Goal: Transaction & Acquisition: Purchase product/service

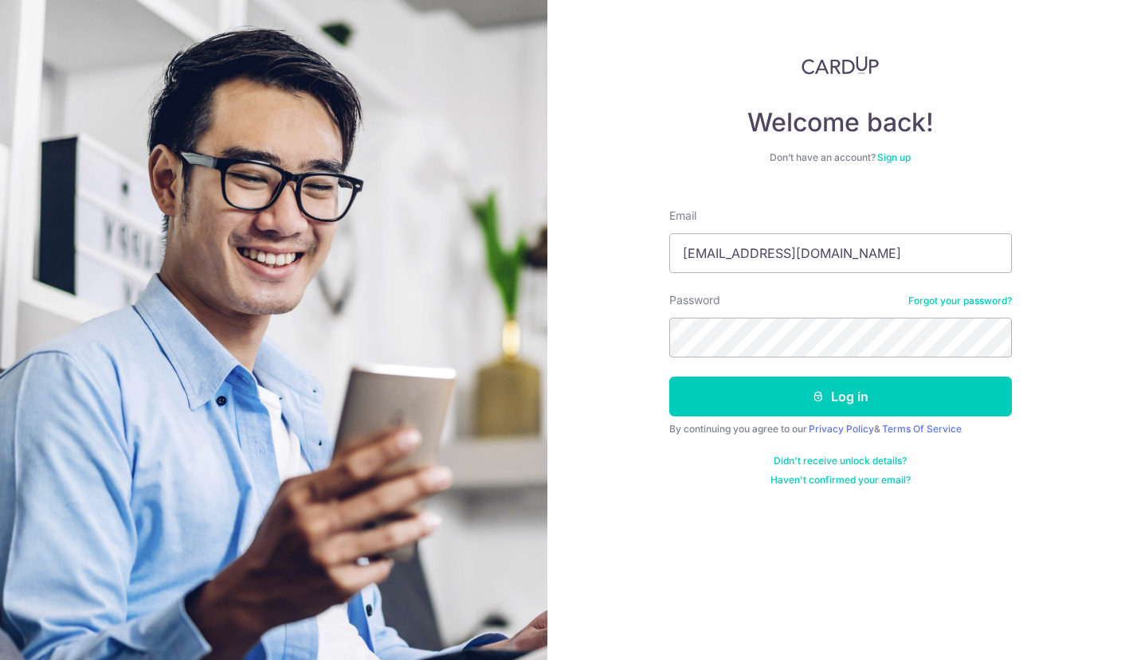
click at [669, 377] on button "Log in" at bounding box center [840, 397] width 343 height 40
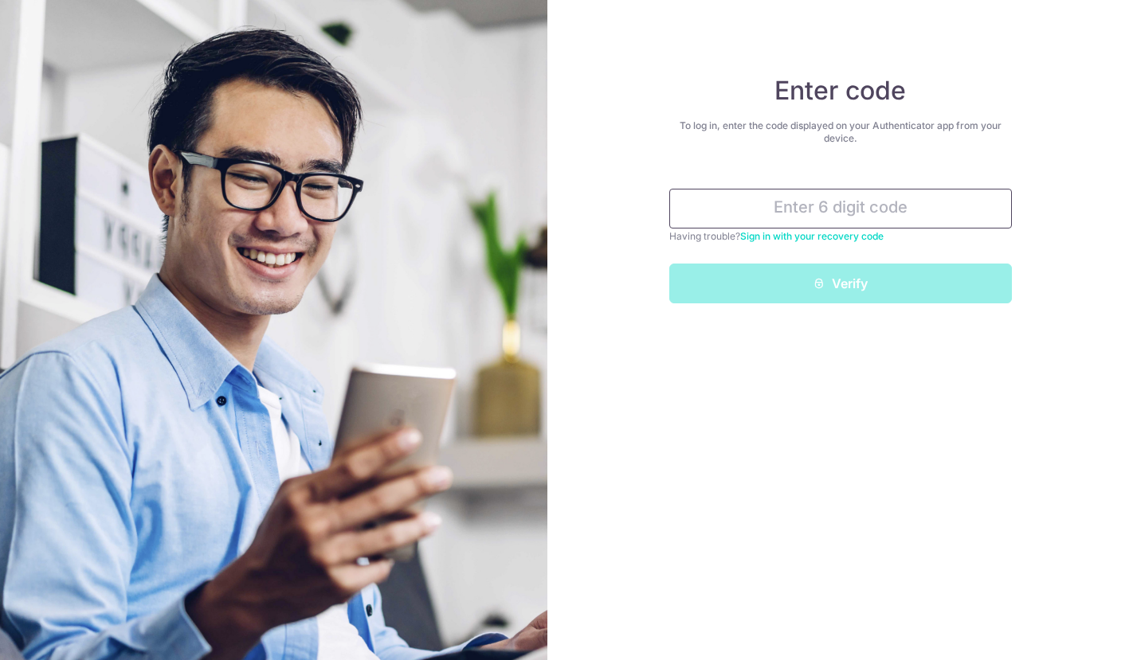
click at [754, 210] on input "text" at bounding box center [840, 209] width 343 height 40
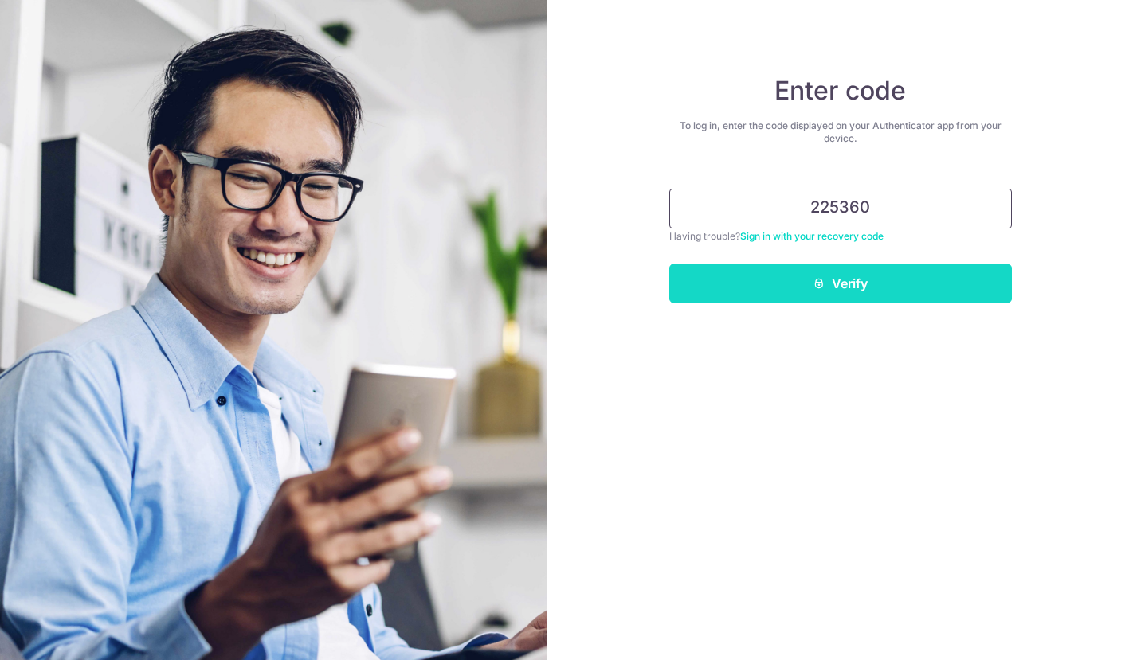
type input "225360"
click at [836, 280] on button "Verify" at bounding box center [840, 284] width 343 height 40
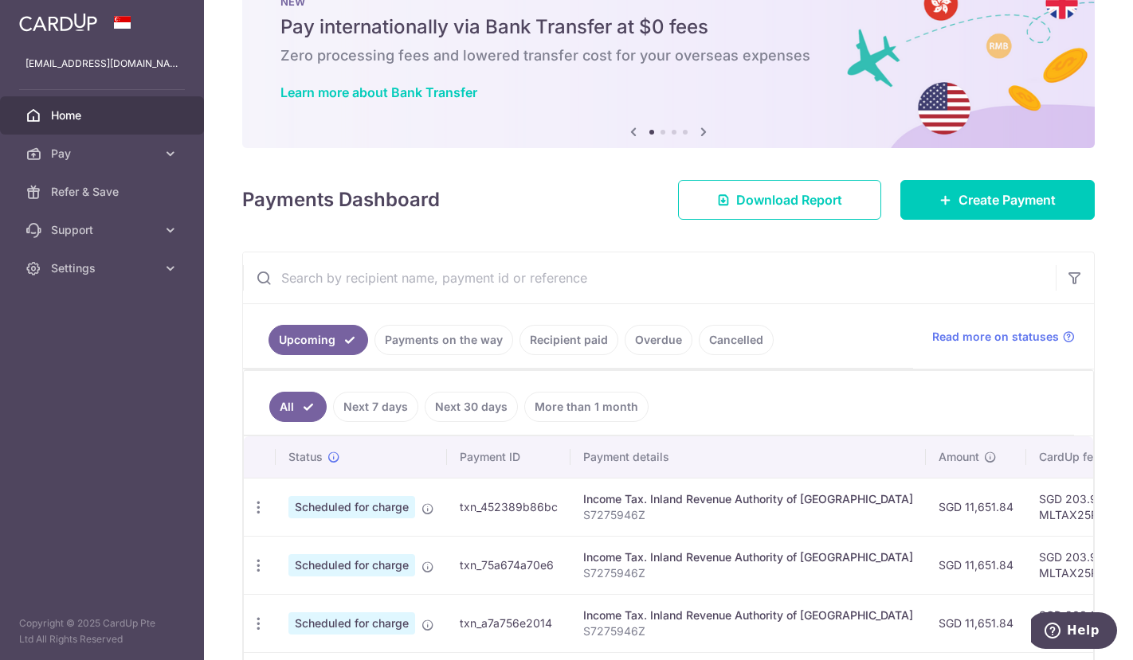
scroll to position [159, 0]
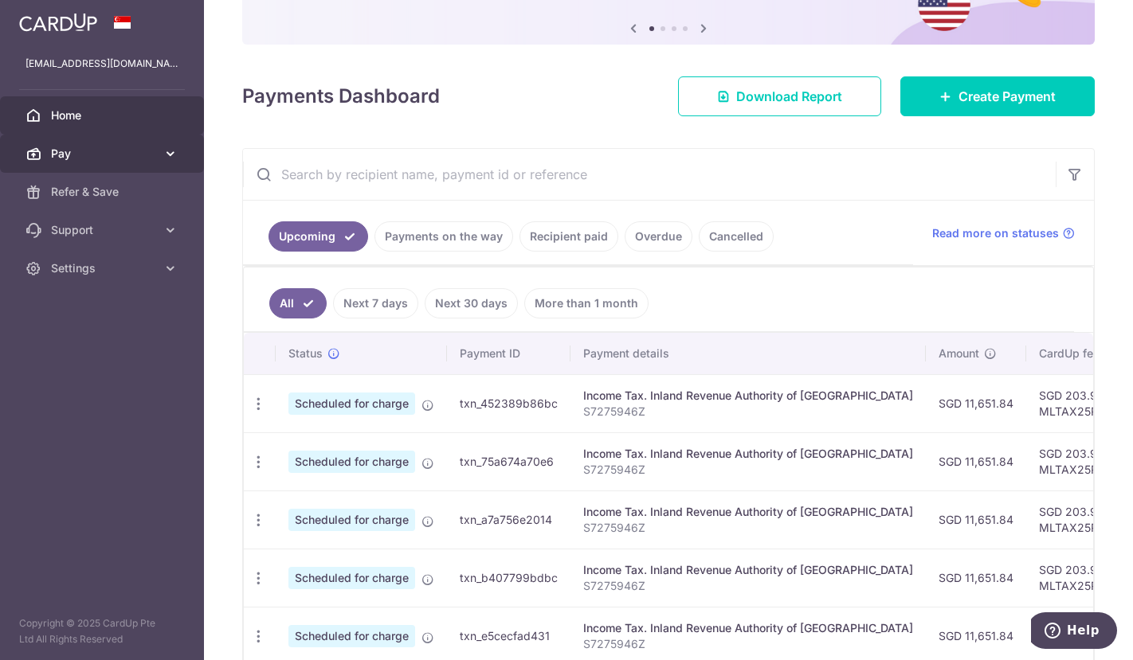
click at [61, 158] on span "Pay" at bounding box center [103, 154] width 105 height 16
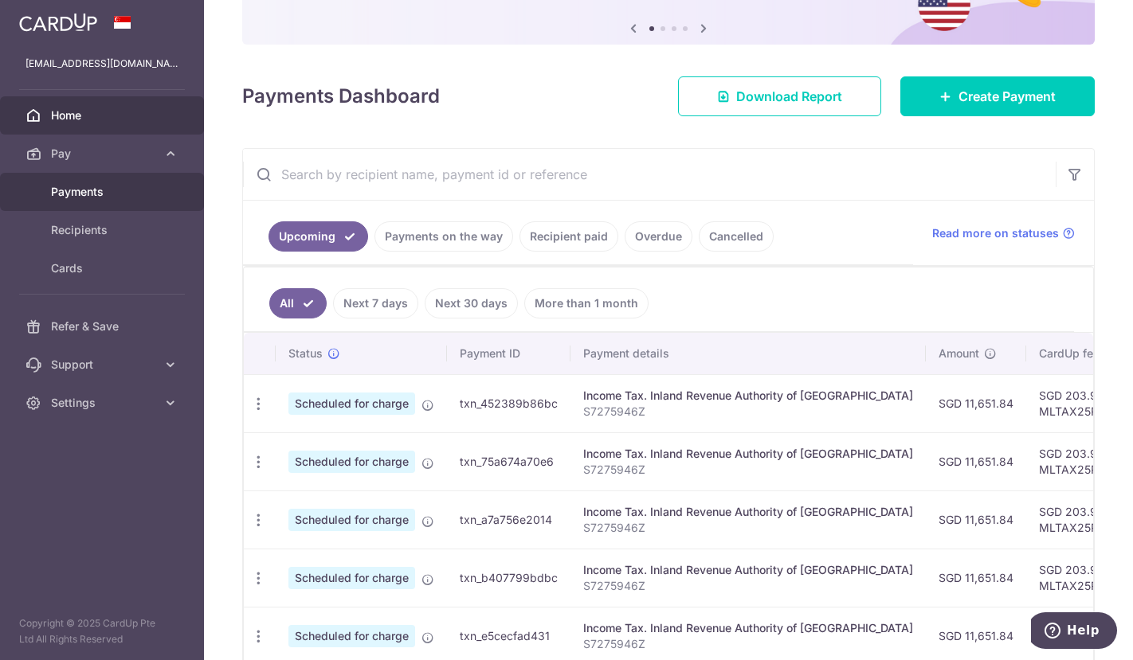
click at [79, 193] on span "Payments" at bounding box center [103, 192] width 105 height 16
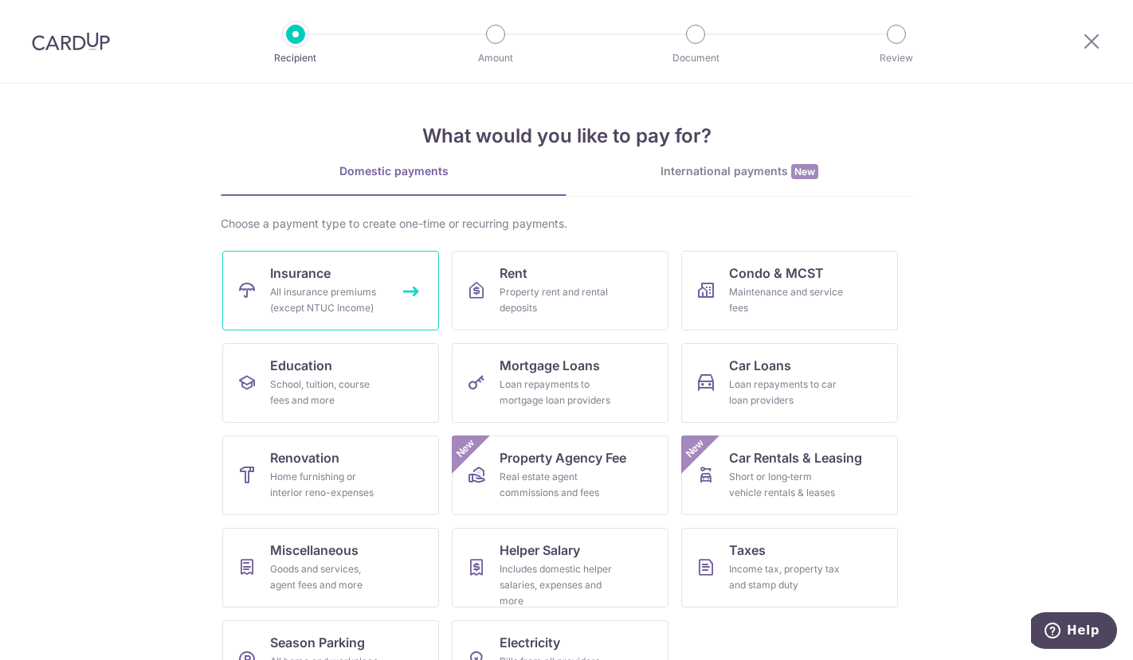
click at [308, 302] on div "All insurance premiums (except NTUC Income)" at bounding box center [327, 300] width 115 height 32
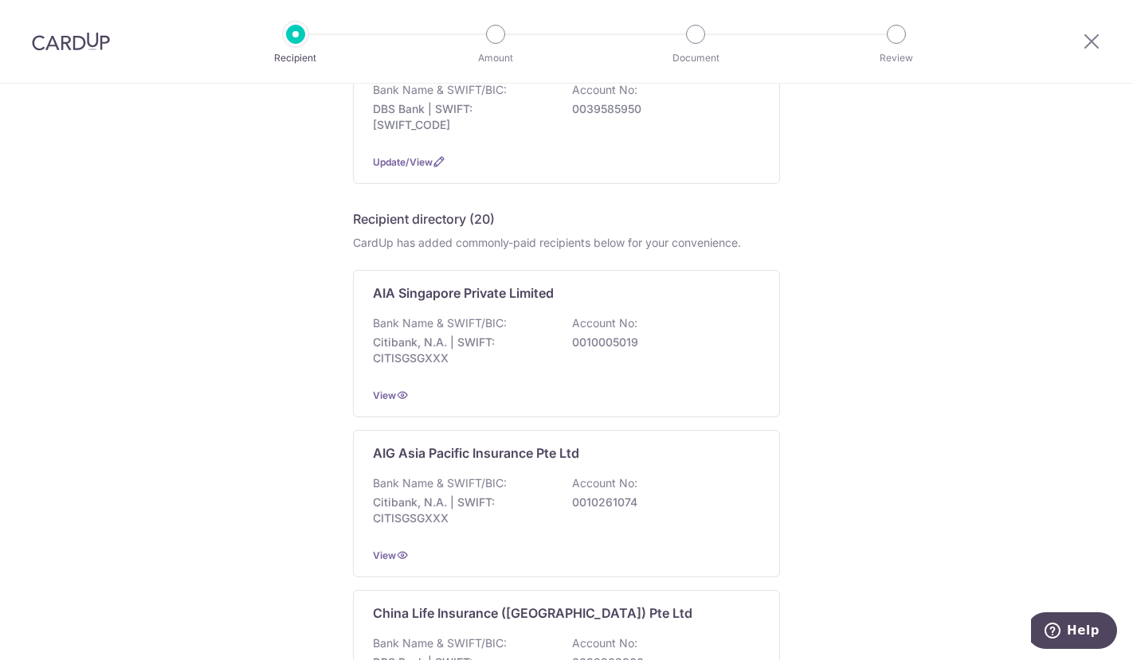
scroll to position [319, 0]
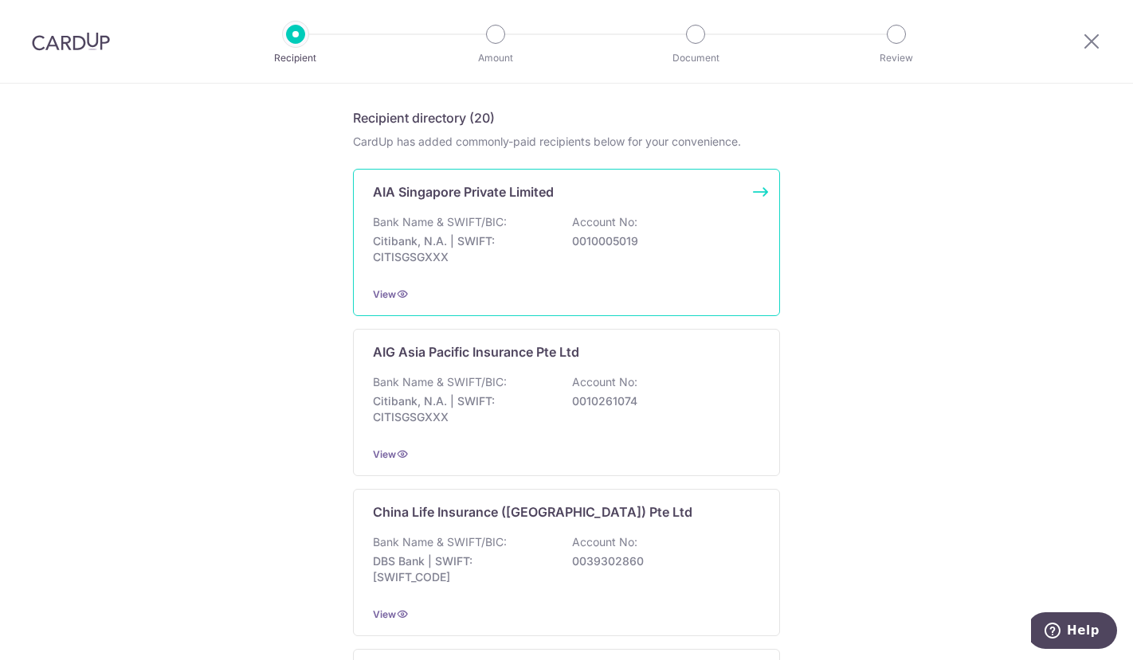
click at [483, 188] on p "AIA Singapore Private Limited" at bounding box center [463, 191] width 181 height 19
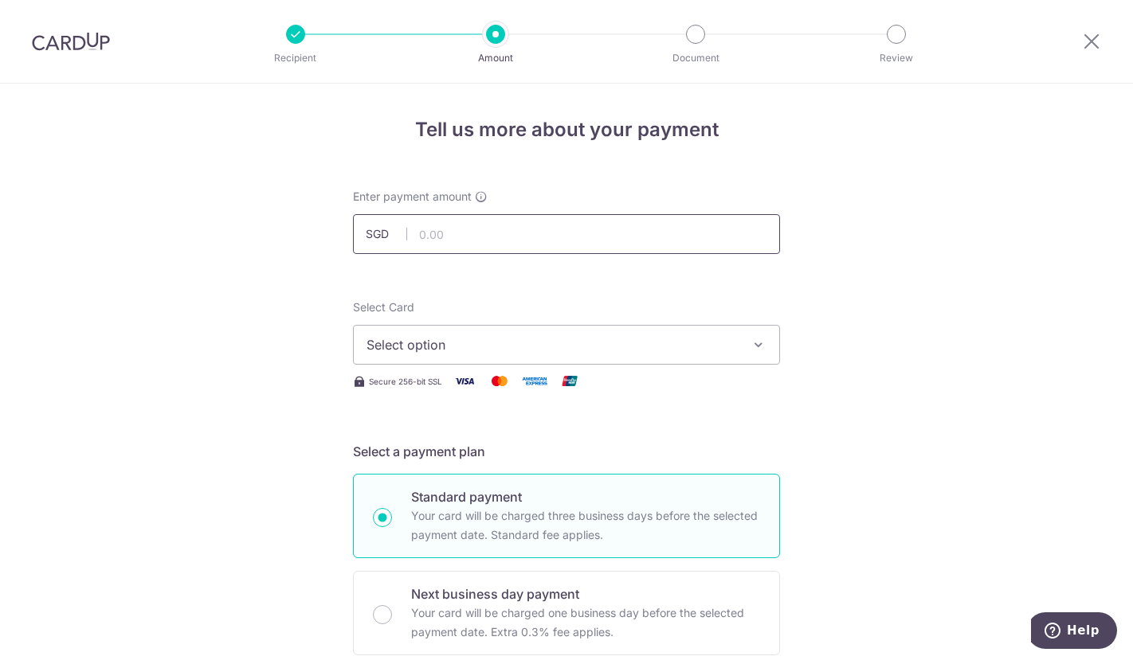
click at [500, 234] on input "text" at bounding box center [566, 234] width 427 height 40
type input "179.63"
click at [710, 351] on span "Select option" at bounding box center [551, 344] width 371 height 19
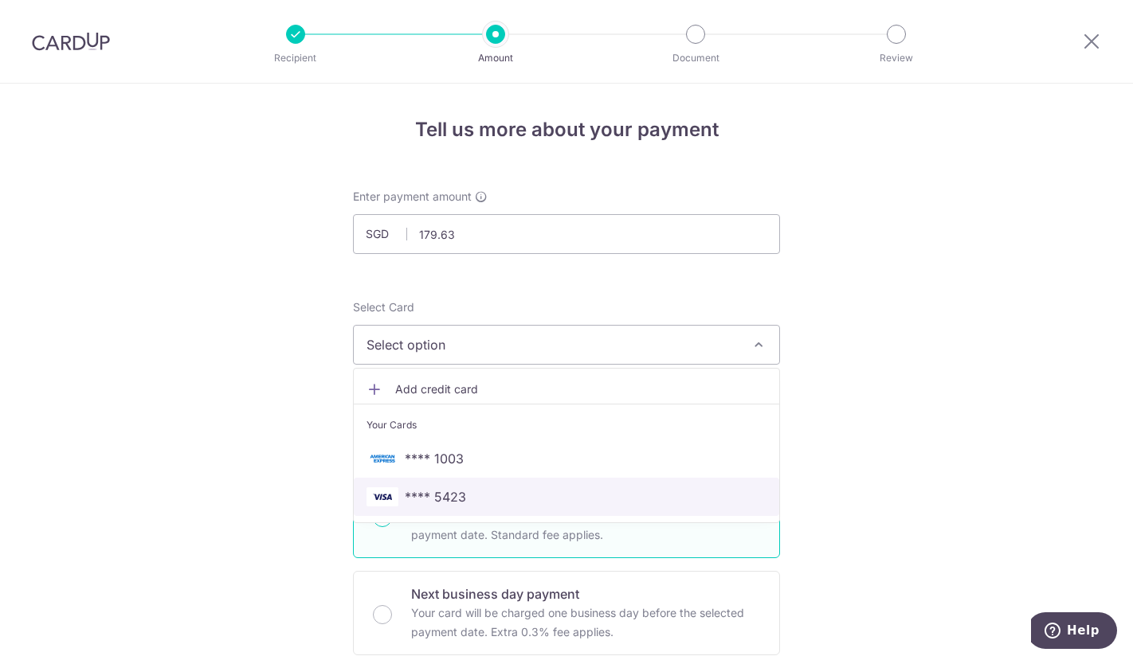
click at [437, 503] on span "**** 5423" at bounding box center [435, 497] width 61 height 19
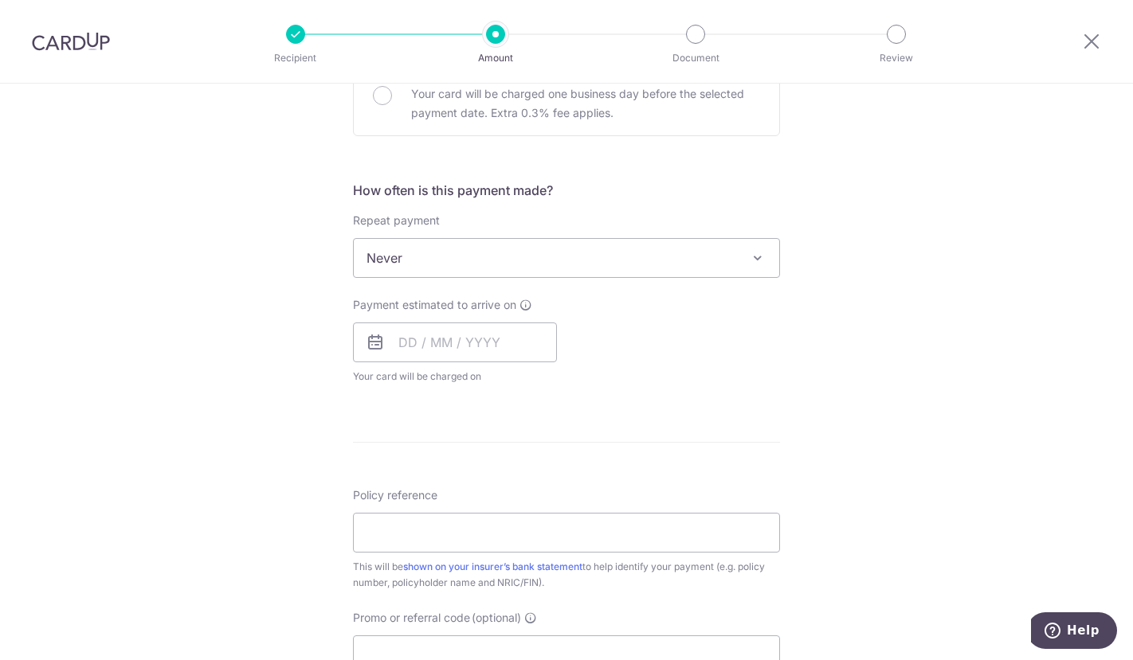
scroll to position [558, 0]
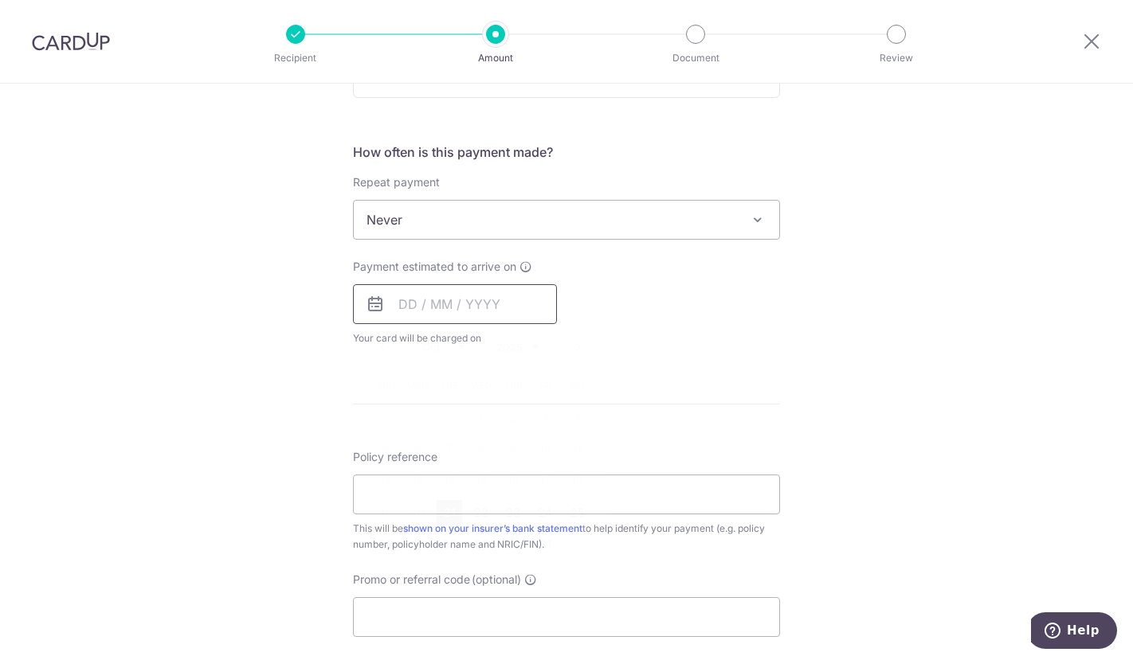
click at [410, 304] on input "text" at bounding box center [455, 304] width 204 height 40
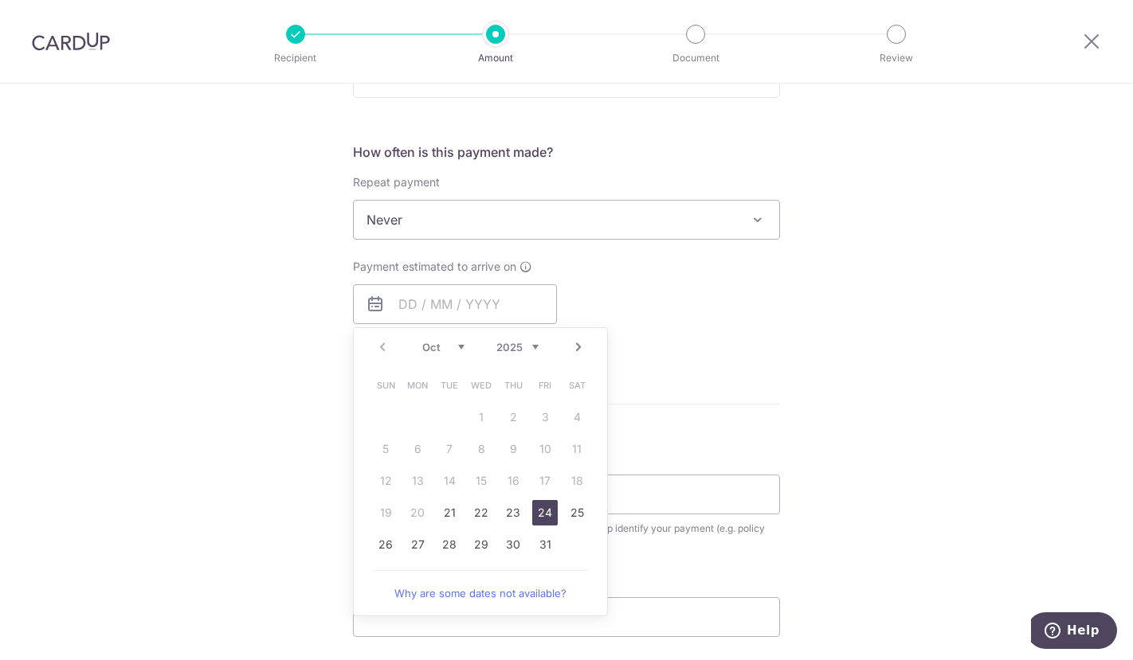
click at [543, 516] on link "24" at bounding box center [544, 512] width 25 height 25
type input "[DATE]"
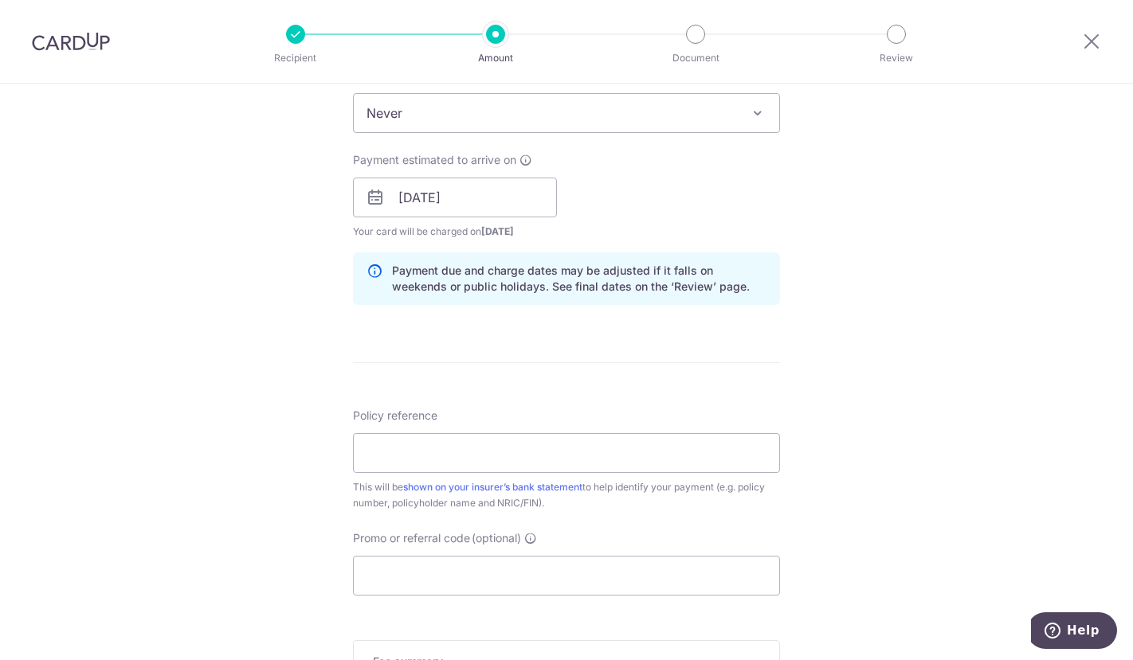
scroll to position [797, 0]
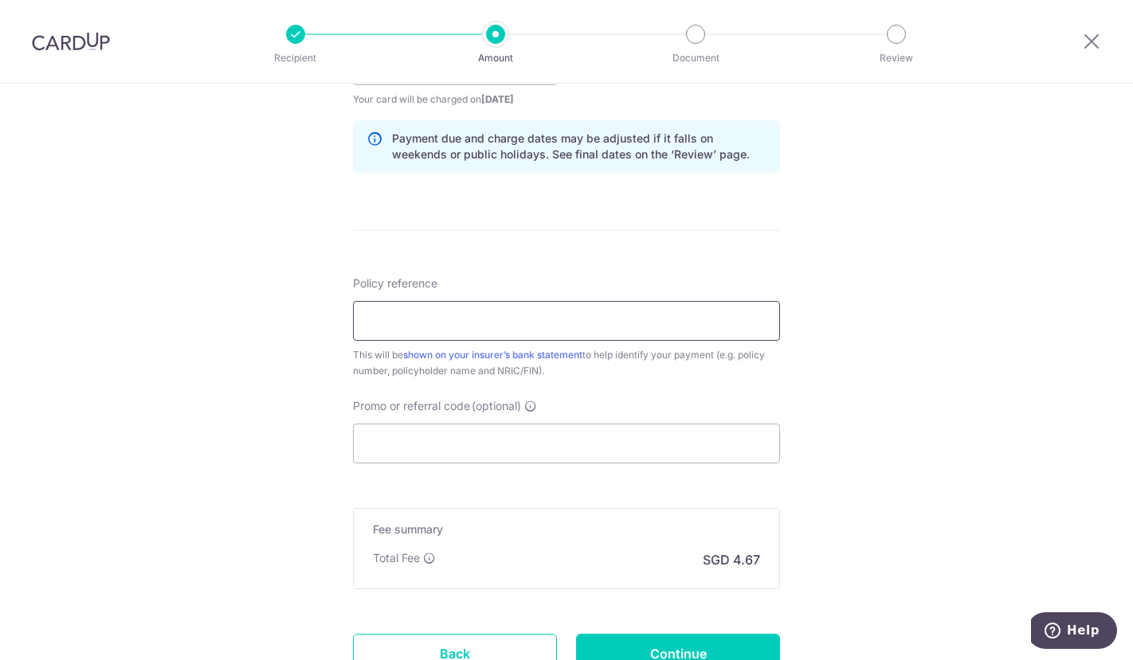
click at [482, 323] on input "Policy reference" at bounding box center [566, 321] width 427 height 40
click at [523, 331] on input "Policy reference" at bounding box center [566, 321] width 427 height 40
type input "P561001166"
click at [589, 446] on input "Promo or referral code (optional)" at bounding box center [566, 444] width 427 height 40
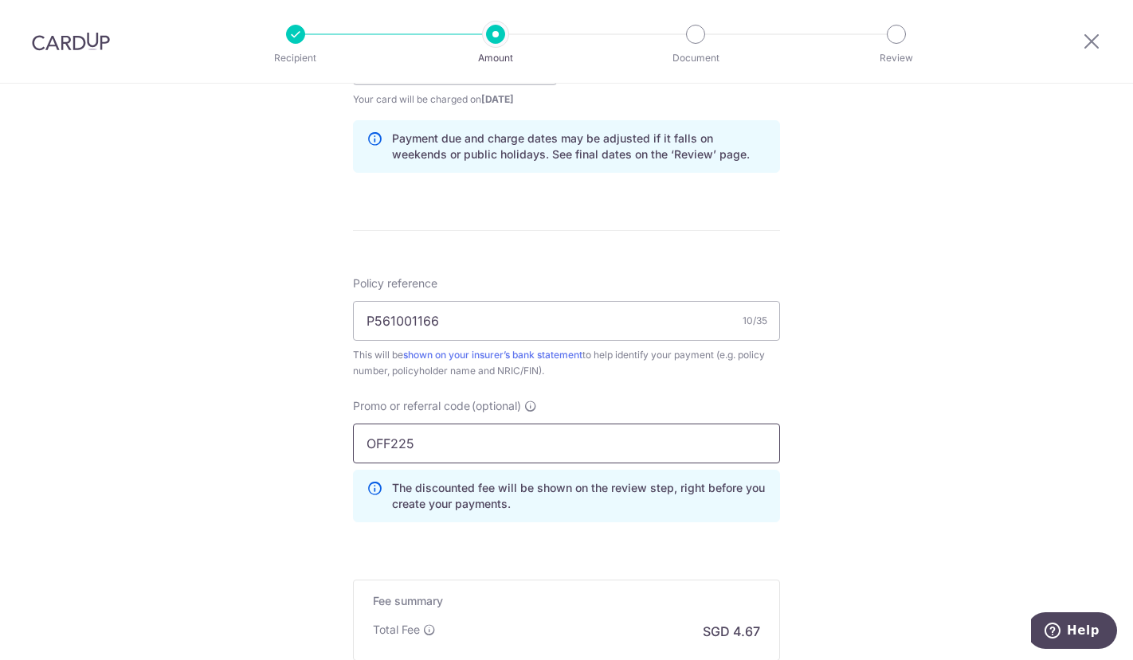
type input "OFF225"
click at [842, 449] on div "Tell us more about your payment Enter payment amount SGD 179.63 179.63 Select C…" at bounding box center [566, 76] width 1133 height 1578
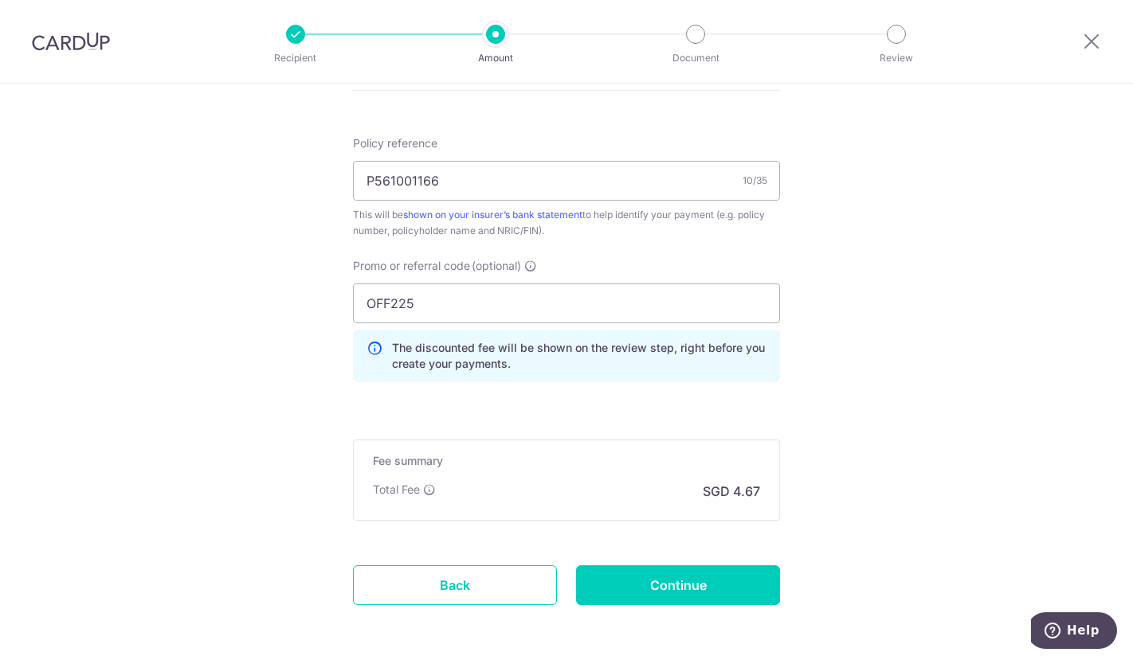
scroll to position [956, 0]
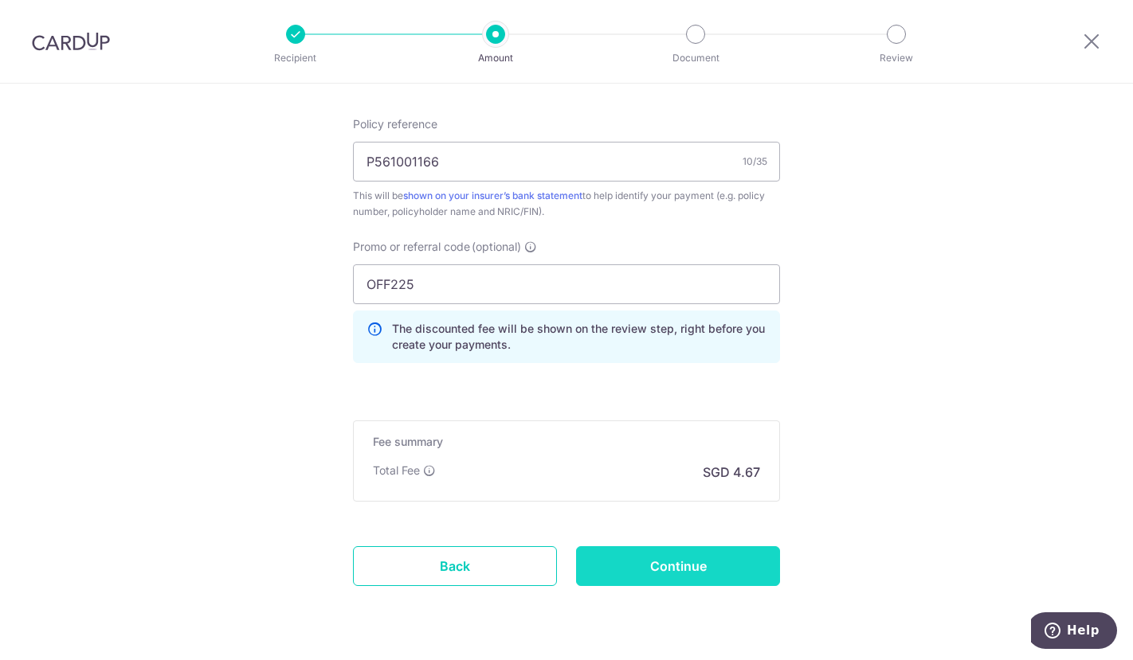
click at [664, 566] on input "Continue" at bounding box center [678, 567] width 204 height 40
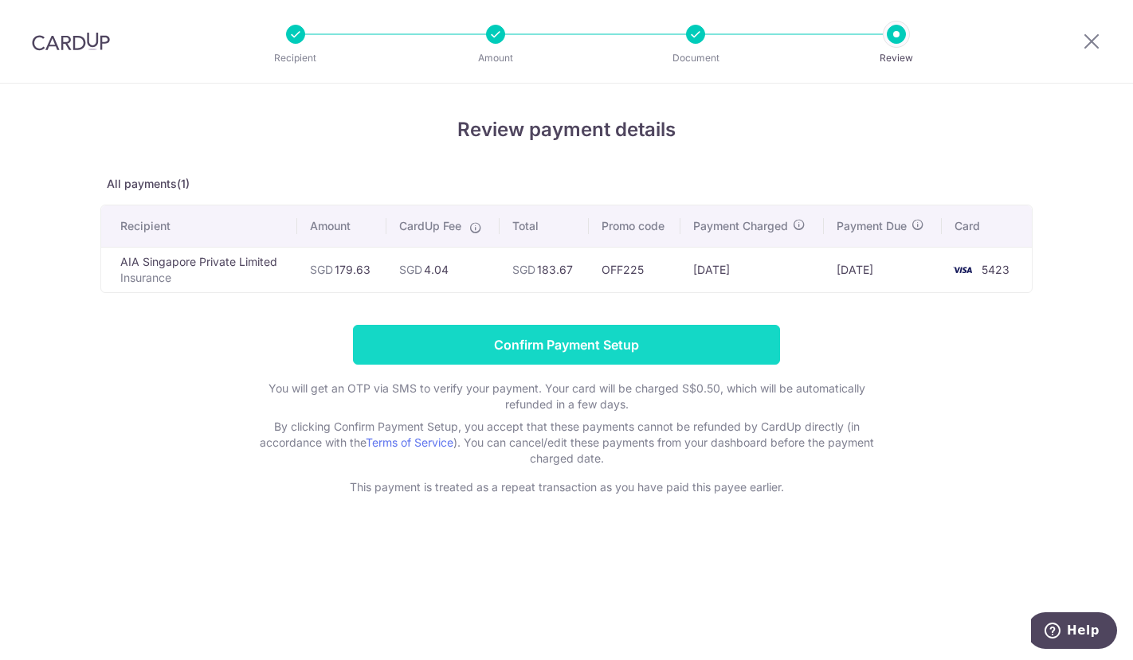
click at [637, 347] on input "Confirm Payment Setup" at bounding box center [566, 345] width 427 height 40
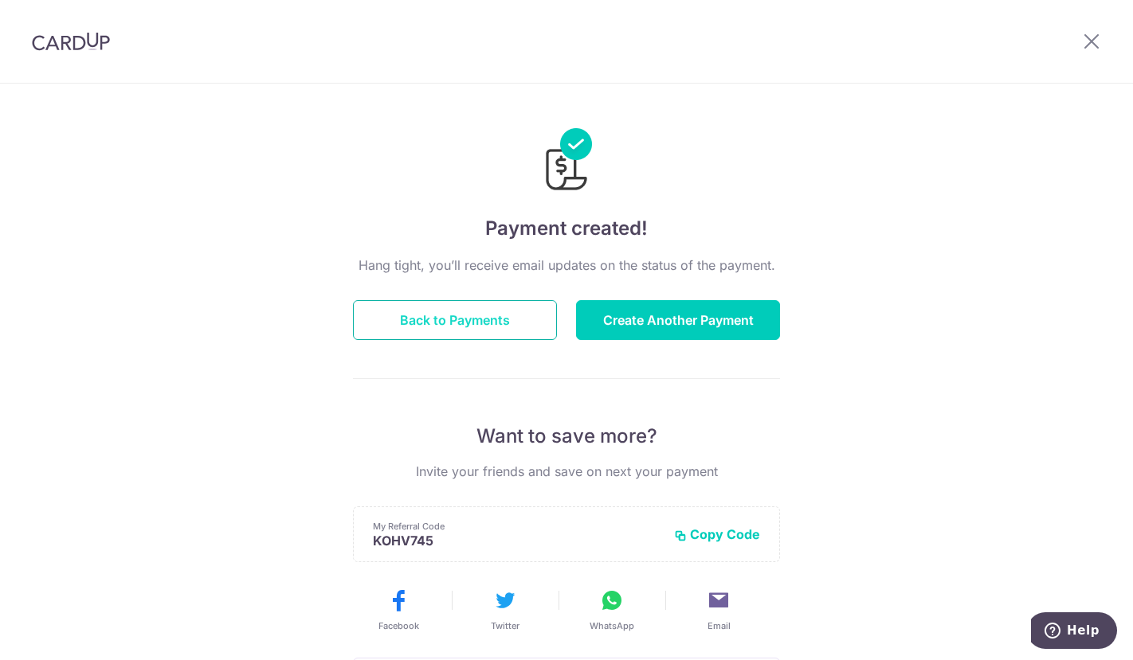
click at [488, 319] on button "Back to Payments" at bounding box center [455, 320] width 204 height 40
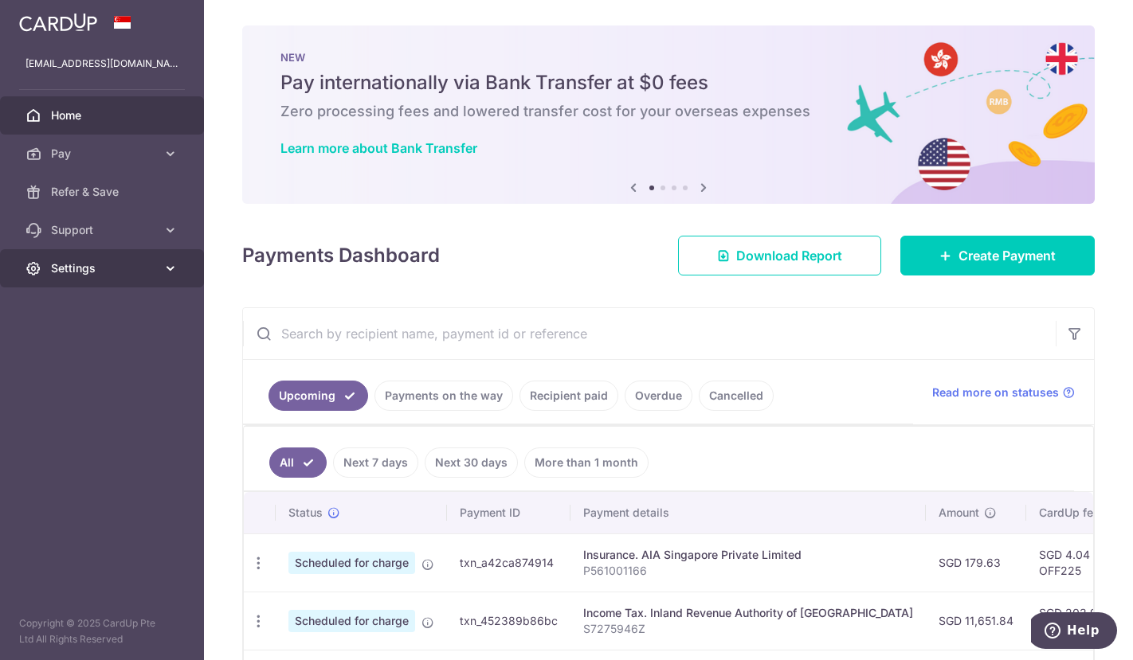
click at [123, 267] on span "Settings" at bounding box center [103, 269] width 105 height 16
click at [532, 267] on div "Payments Dashboard Download Report Create Payment" at bounding box center [668, 252] width 852 height 46
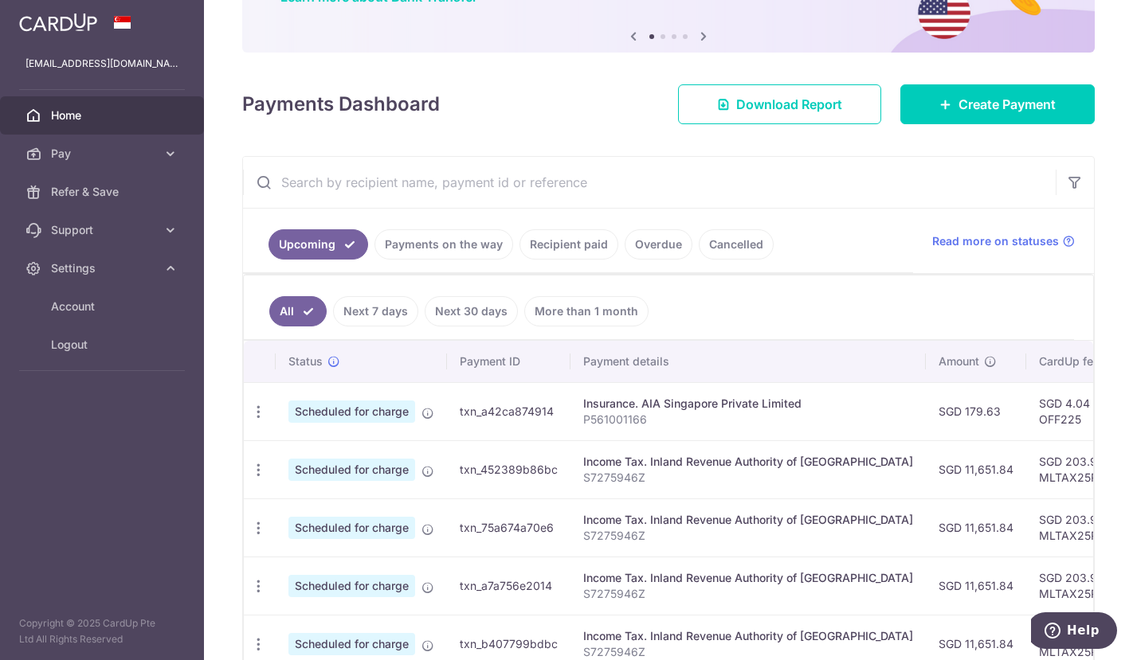
scroll to position [308, 0]
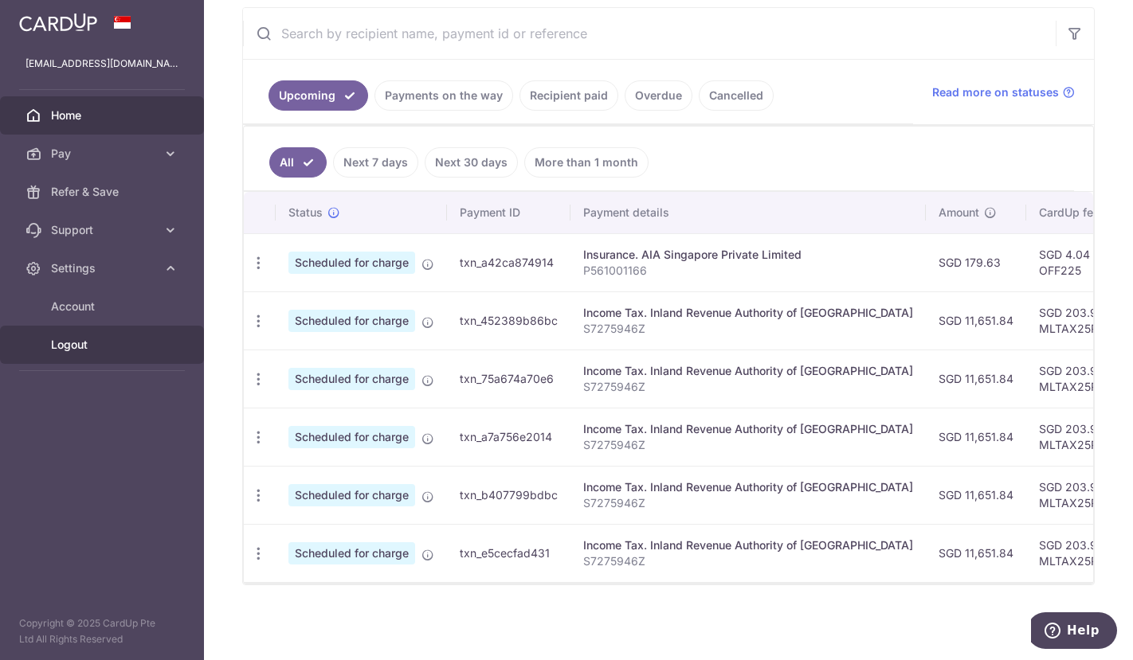
click at [68, 347] on span "Logout" at bounding box center [103, 345] width 105 height 16
